Goal: Task Accomplishment & Management: Use online tool/utility

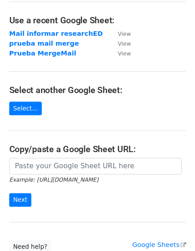
scroll to position [89, 0]
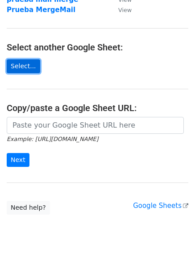
click at [17, 70] on link "Select..." at bounding box center [24, 66] width 34 height 14
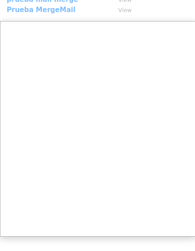
scroll to position [0, 0]
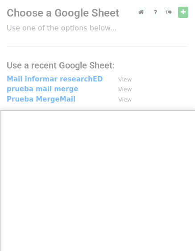
click at [47, 33] on div at bounding box center [97, 188] width 195 height 376
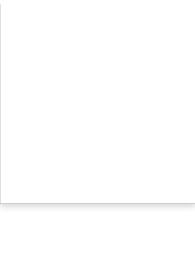
scroll to position [118, 0]
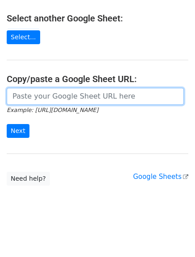
click at [74, 93] on input "url" at bounding box center [95, 96] width 177 height 17
paste input "https://docs.google.com/spreadsheets/d/1N8HHl2ZEnhgNDKwAfexnFqwcP_EIAaX_01MUZm4…"
type input "https://docs.google.com/spreadsheets/d/1N8HHl2ZEnhgNDKwAfexnFqwcP_EIAaX_01MUZm4…"
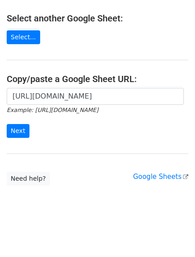
click at [68, 124] on form "https://docs.google.com/spreadsheets/d/1N8HHl2ZEnhgNDKwAfexnFqwcP_EIAaX_01MUZm4…" at bounding box center [98, 113] width 182 height 50
click at [14, 135] on input "Next" at bounding box center [18, 131] width 23 height 14
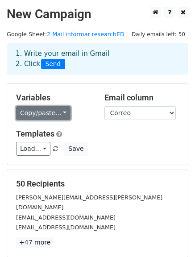
click at [49, 118] on link "Copy/paste..." at bounding box center [43, 113] width 55 height 14
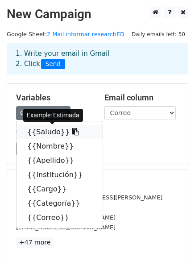
click at [43, 131] on link "{{Saludo}}" at bounding box center [60, 132] width 86 height 14
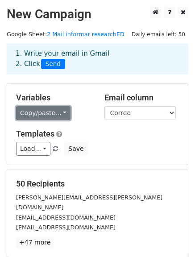
click at [61, 114] on link "Copy/paste..." at bounding box center [43, 113] width 55 height 14
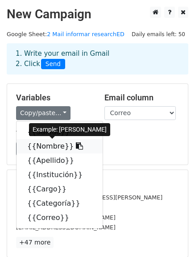
click at [45, 146] on link "{{Nombre}}" at bounding box center [60, 146] width 86 height 14
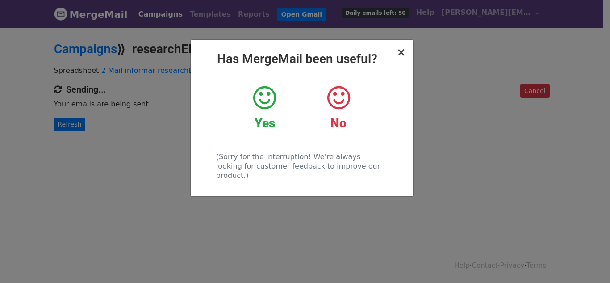
drag, startPoint x: 400, startPoint y: 61, endPoint x: 401, endPoint y: 56, distance: 4.7
click at [400, 61] on h2 "Has MergeMail been useful?" at bounding box center [302, 58] width 208 height 15
click at [401, 56] on span "×" at bounding box center [401, 52] width 9 height 13
